Goal: Information Seeking & Learning: Learn about a topic

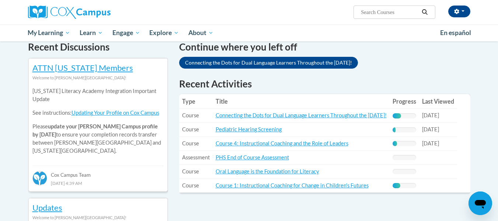
scroll to position [244, 0]
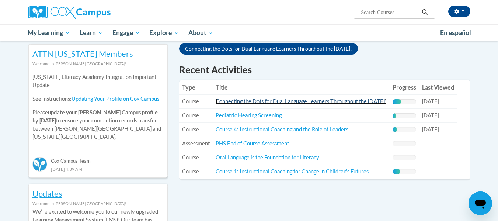
click at [367, 103] on link "Connecting the Dots for Dual Language Learners Throughout the [DATE]!" at bounding box center [301, 101] width 171 height 6
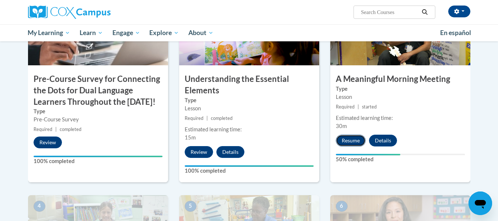
click at [348, 136] on button "Resume" at bounding box center [351, 140] width 30 height 12
